Goal: Task Accomplishment & Management: Manage account settings

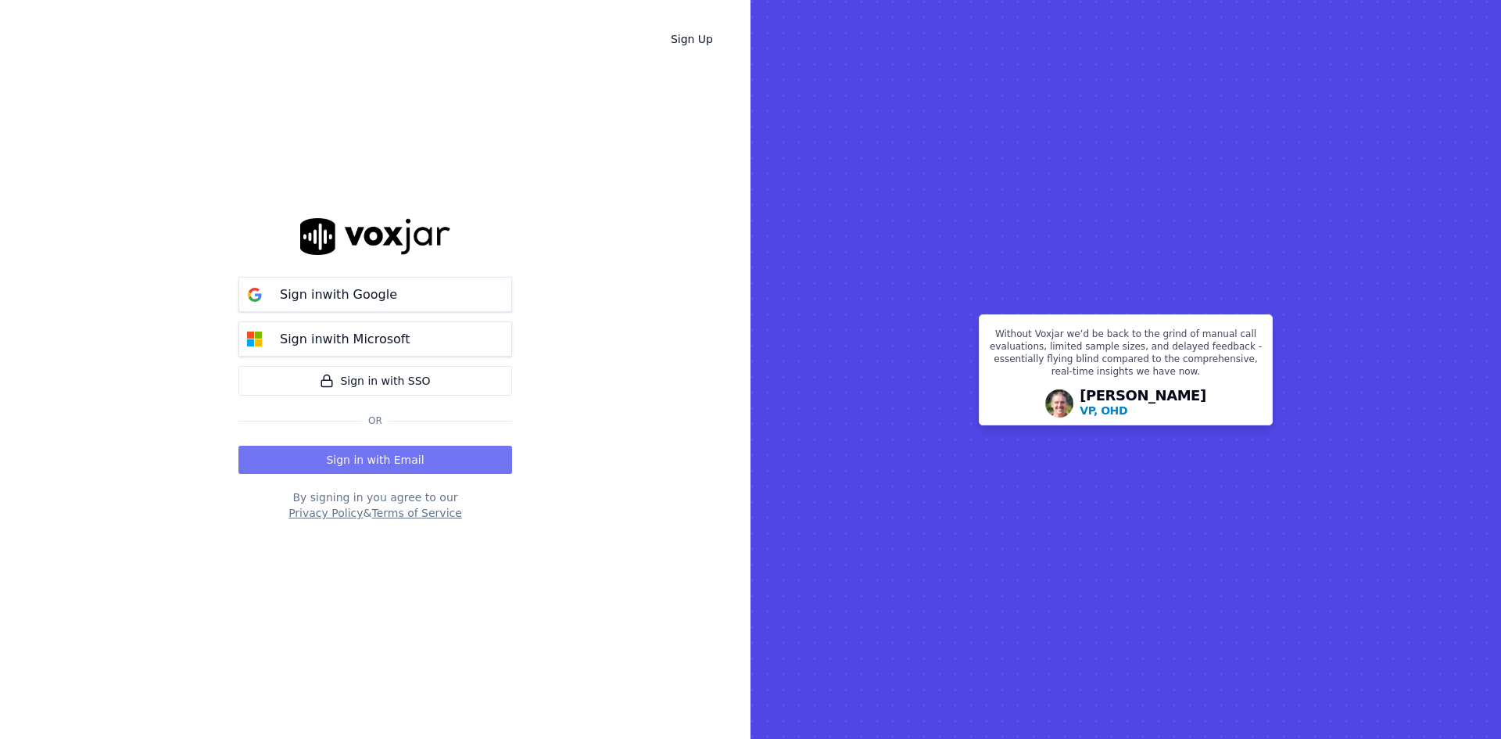
click at [325, 454] on button "Sign in with Email" at bounding box center [375, 460] width 274 height 28
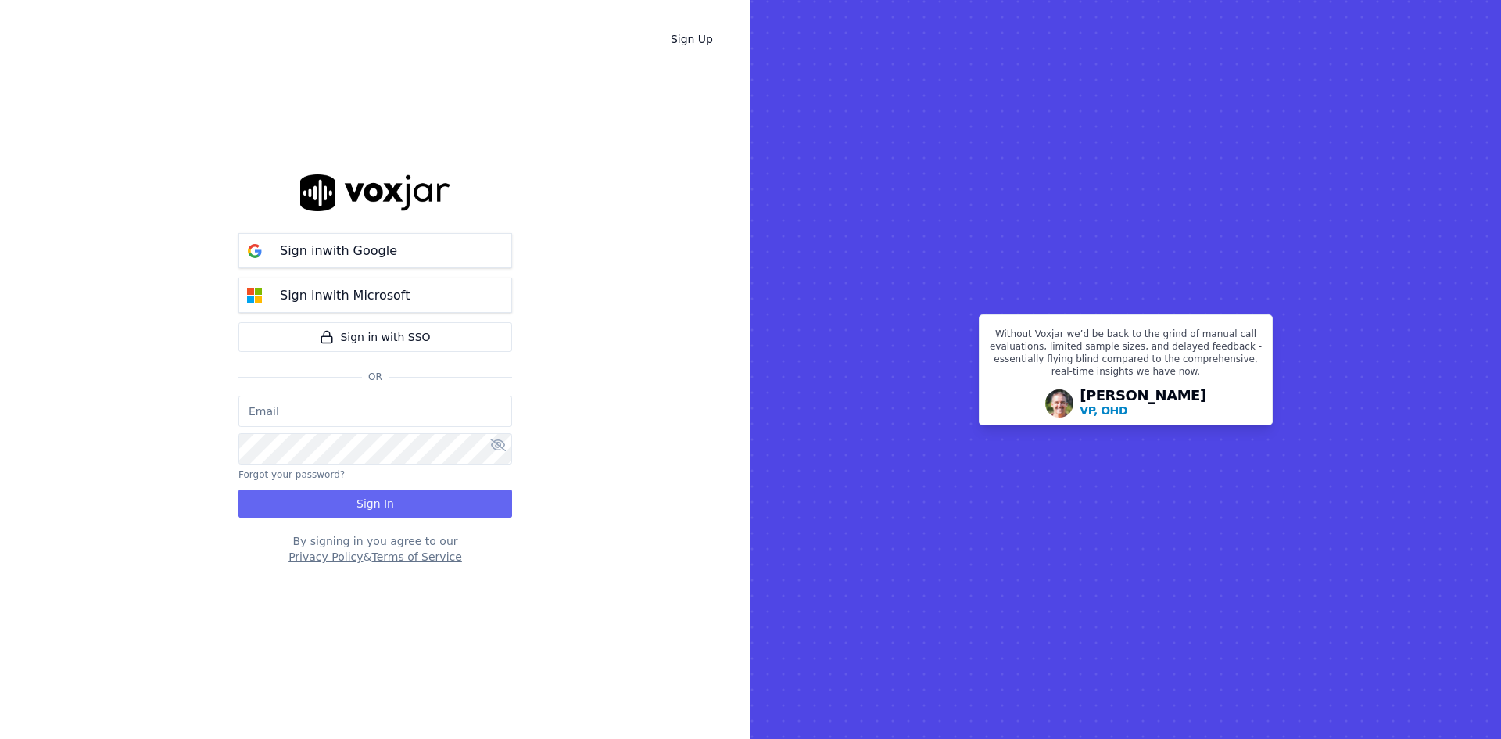
drag, startPoint x: 364, startPoint y: 418, endPoint x: 356, endPoint y: 417, distance: 8.0
click at [364, 418] on input "email" at bounding box center [375, 411] width 274 height 31
type input "[PERSON_NAME]"
click at [330, 503] on button "Sign In" at bounding box center [375, 503] width 274 height 28
drag, startPoint x: 349, startPoint y: 413, endPoint x: 215, endPoint y: 408, distance: 134.6
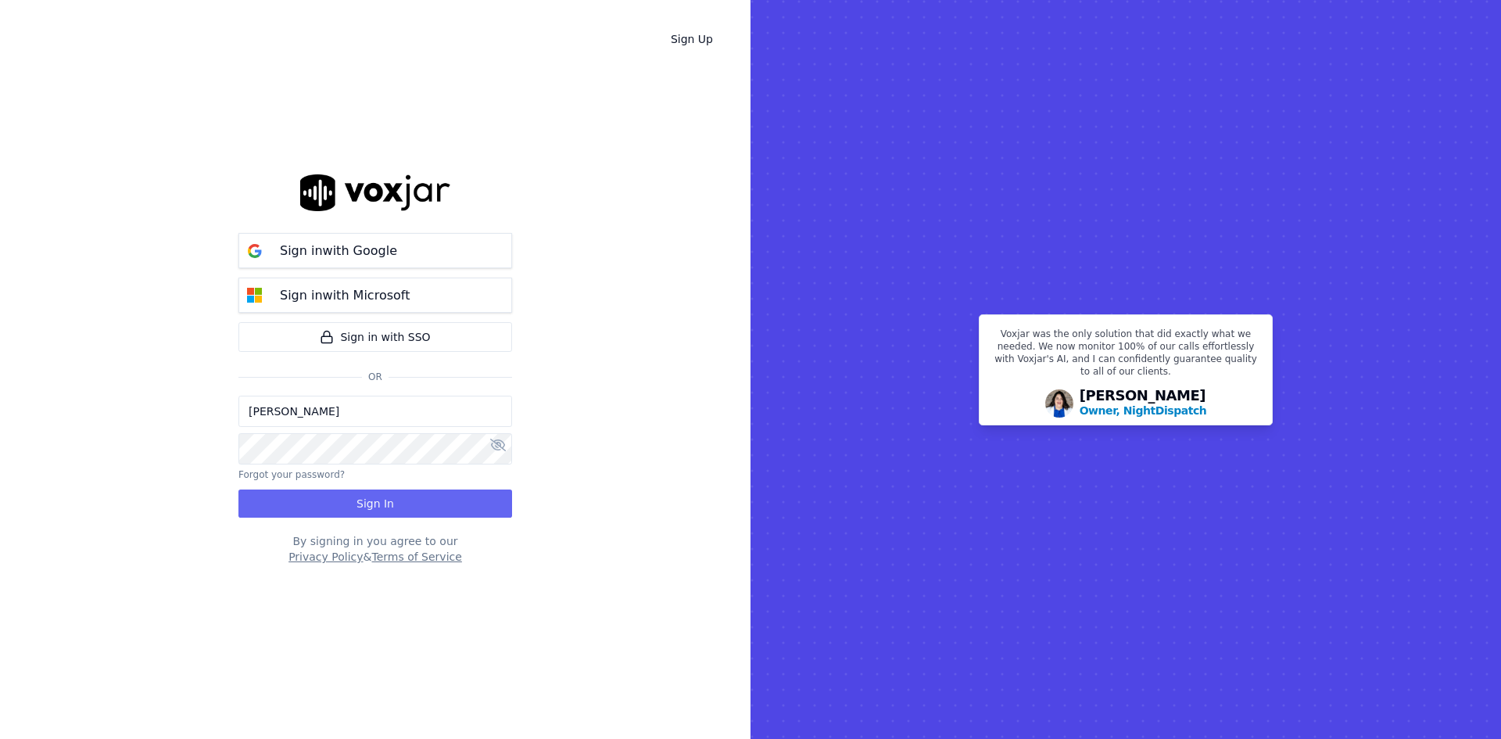
click at [214, 409] on div "Sign Up Sign in with Google Sign in with Microsoft Sign in with SSO Or [PERSON_…" at bounding box center [375, 369] width 751 height 739
click at [596, 412] on div "Sign Up Sign in with Google Sign in with Microsoft Sign in with SSO Or [PERSON_…" at bounding box center [375, 369] width 751 height 739
click at [502, 447] on icon at bounding box center [498, 445] width 16 height 13
drag, startPoint x: 372, startPoint y: 420, endPoint x: 213, endPoint y: 419, distance: 159.5
click at [213, 420] on div "Sign Up Sign in with Google Sign in with Microsoft Sign in with SSO Or [PERSON_…" at bounding box center [375, 369] width 751 height 739
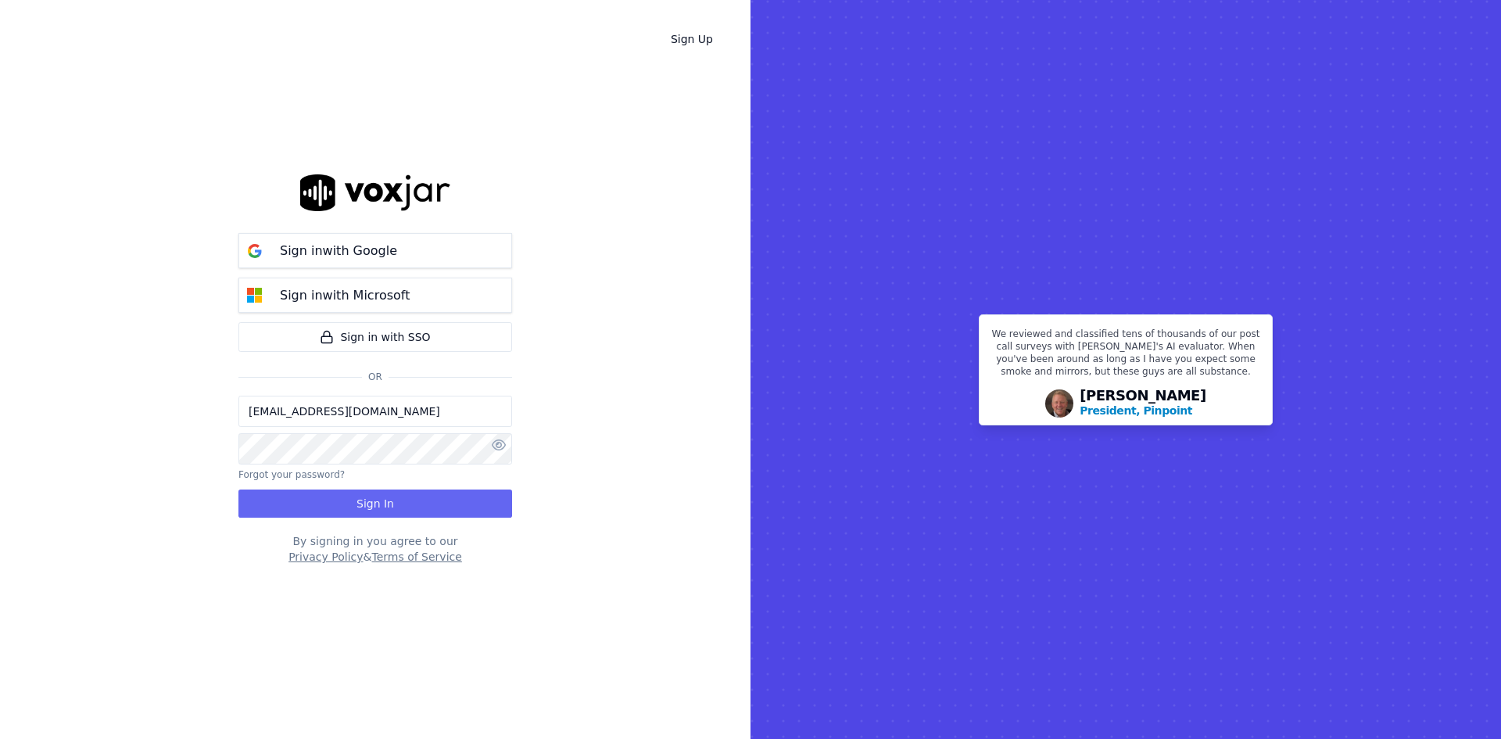
type input "[EMAIL_ADDRESS][DOMAIN_NAME]"
